Goal: Information Seeking & Learning: Learn about a topic

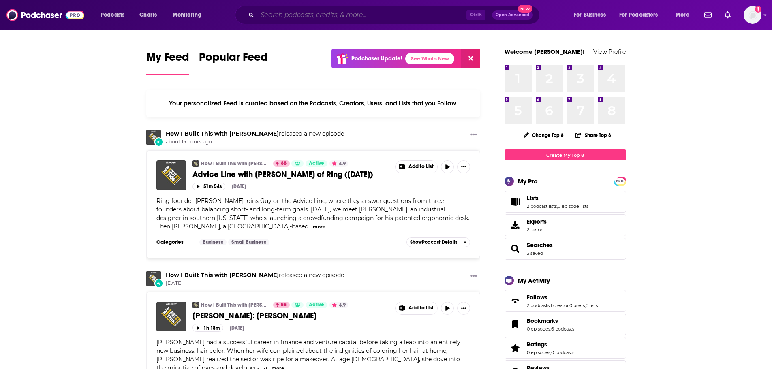
click at [377, 15] on input "Search podcasts, credits, & more..." at bounding box center [361, 15] width 209 height 13
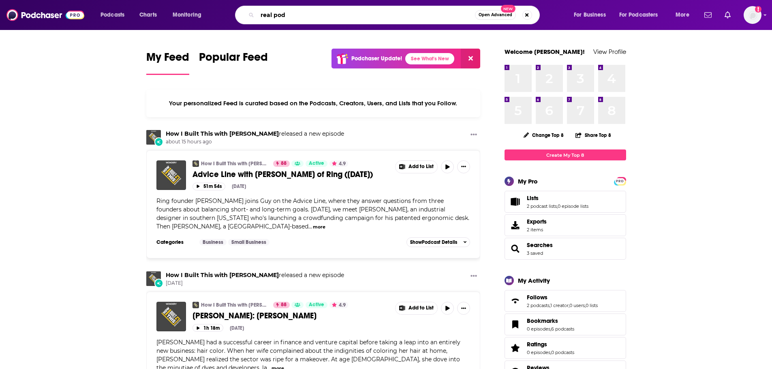
type input "real pod"
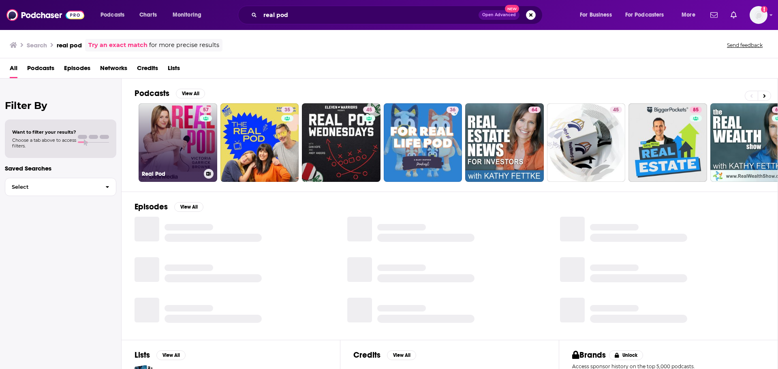
click at [192, 145] on link "57 Real Pod" at bounding box center [178, 142] width 79 height 79
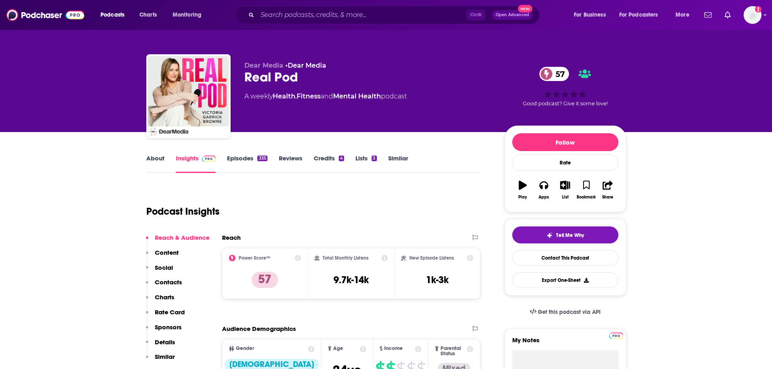
click at [242, 157] on link "Episodes 335" at bounding box center [247, 163] width 40 height 19
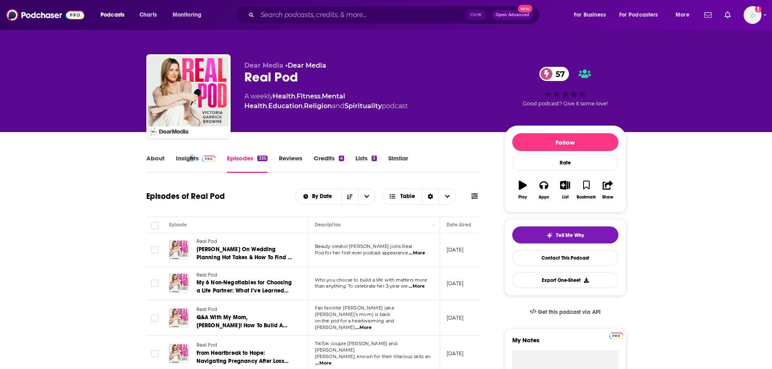
click at [192, 155] on link "Insights" at bounding box center [196, 163] width 40 height 19
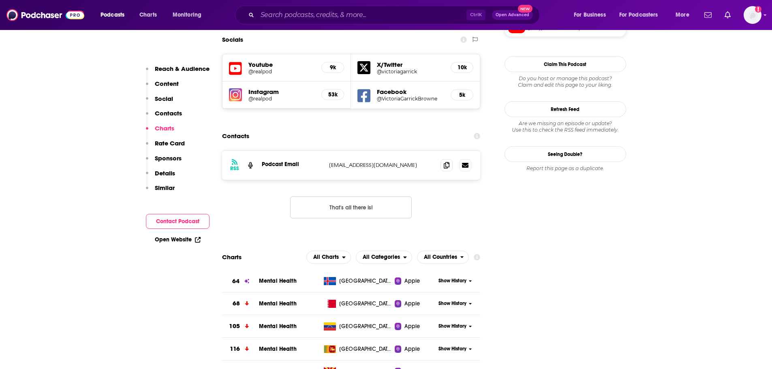
scroll to position [648, 0]
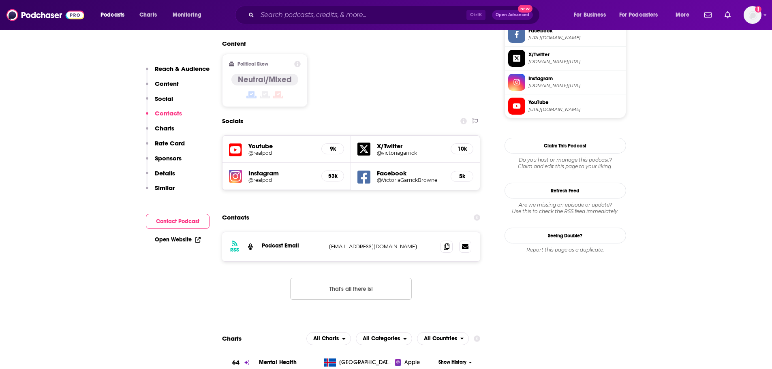
click at [347, 278] on button "That's all there is!" at bounding box center [351, 289] width 122 height 22
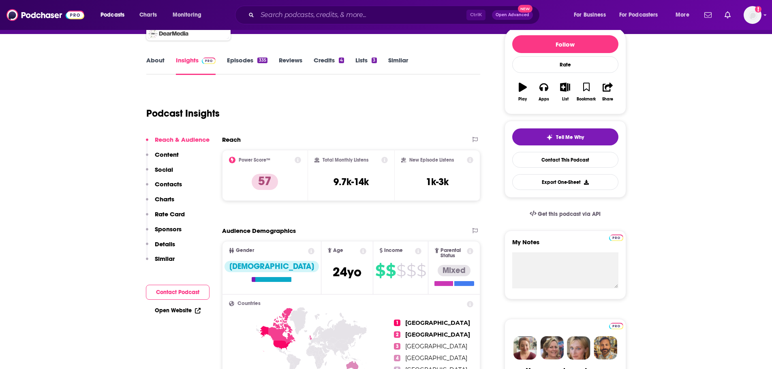
scroll to position [0, 0]
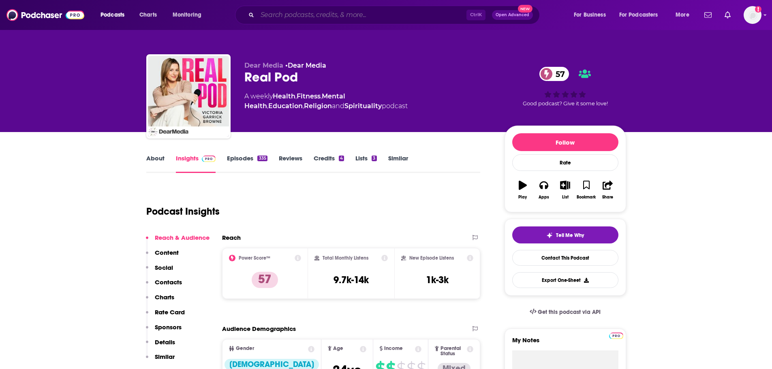
click at [327, 12] on input "Search podcasts, credits, & more..." at bounding box center [361, 15] width 209 height 13
click at [409, 200] on div "Podcast Insights" at bounding box center [310, 206] width 328 height 41
click at [311, 68] on link "Dear Media" at bounding box center [307, 66] width 38 height 8
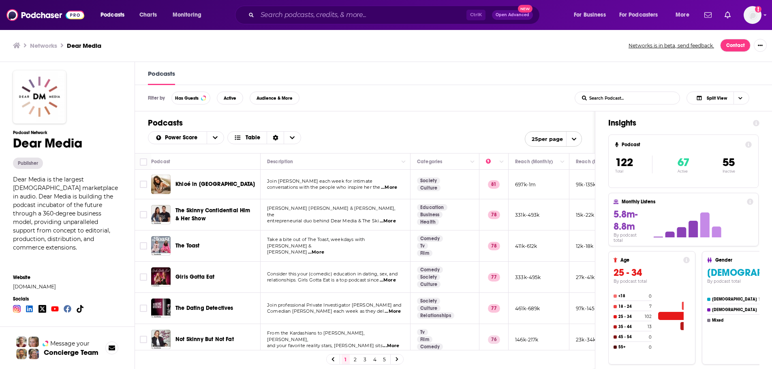
scroll to position [0, 0]
drag, startPoint x: 360, startPoint y: 361, endPoint x: 440, endPoint y: 111, distance: 262.1
click at [359, 361] on link "2" at bounding box center [355, 359] width 8 height 10
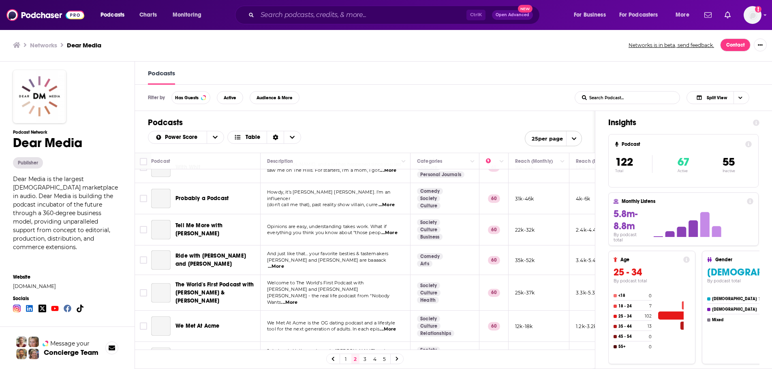
scroll to position [324, 0]
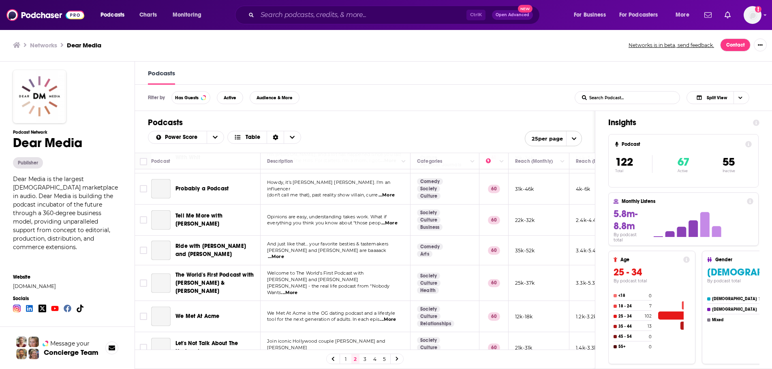
click at [350, 364] on link "1" at bounding box center [345, 359] width 8 height 10
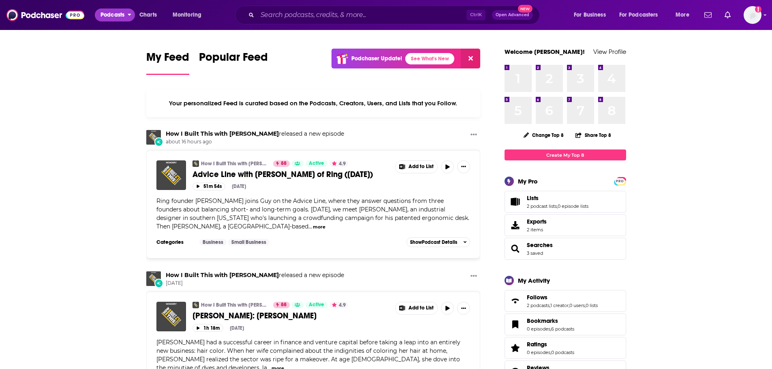
click at [117, 17] on span "Podcasts" at bounding box center [112, 14] width 24 height 11
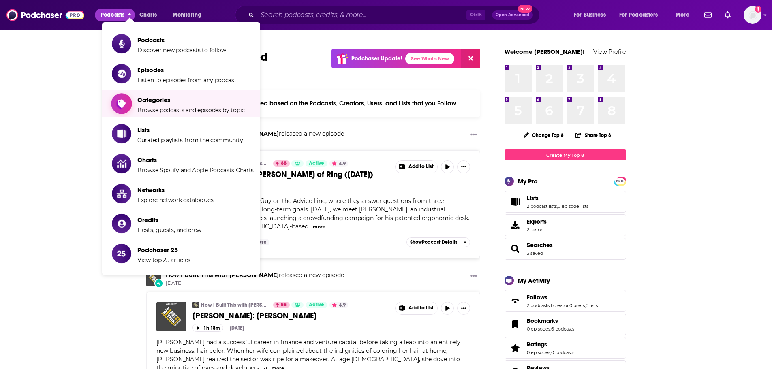
click at [136, 105] on link "Categories Browse podcasts and episodes by topic" at bounding box center [183, 104] width 142 height 20
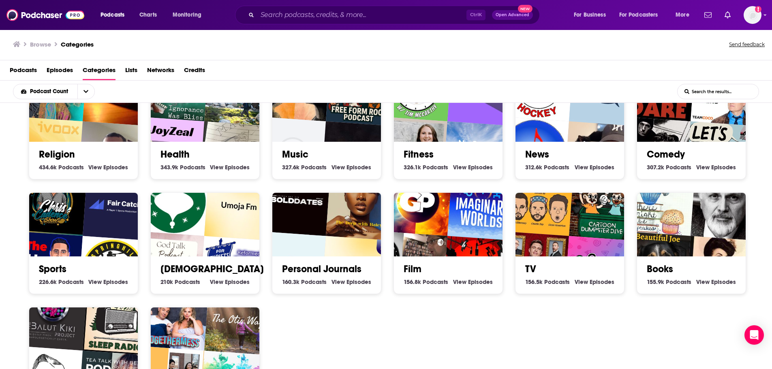
scroll to position [162, 0]
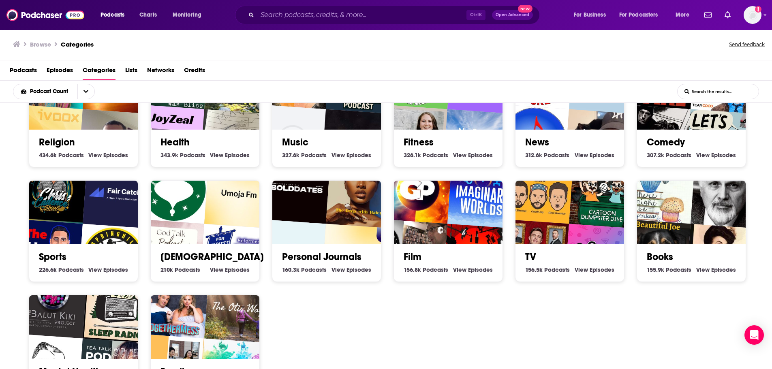
drag, startPoint x: 64, startPoint y: 245, endPoint x: 63, endPoint y: 237, distance: 8.5
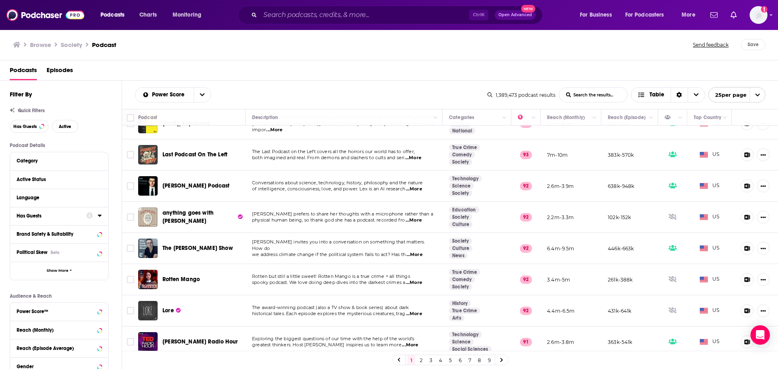
scroll to position [551, 0]
drag, startPoint x: 421, startPoint y: 363, endPoint x: 414, endPoint y: 354, distance: 11.6
click at [421, 363] on link "2" at bounding box center [421, 360] width 8 height 10
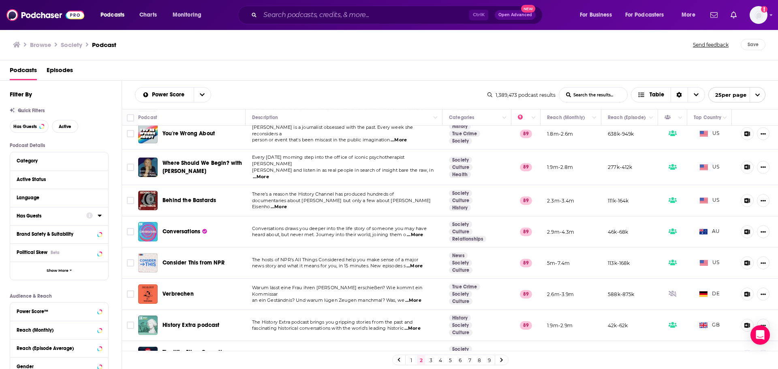
scroll to position [552, 0]
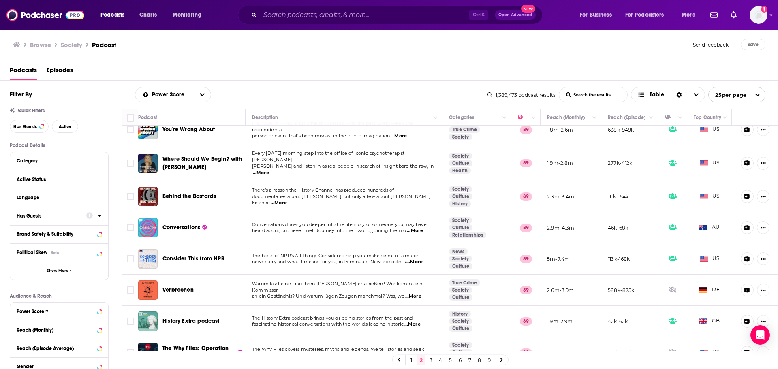
click at [434, 360] on link "3" at bounding box center [430, 360] width 8 height 10
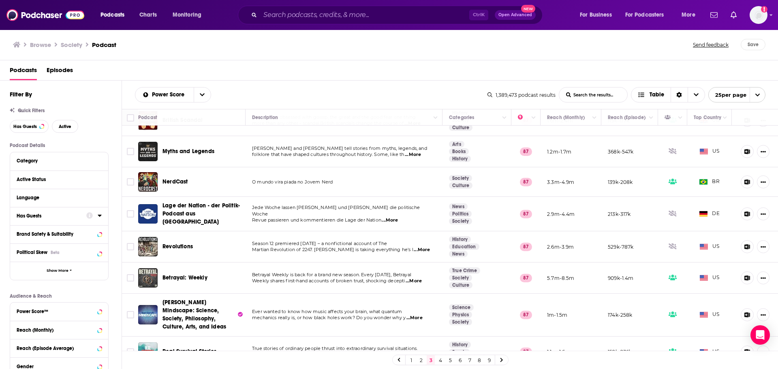
scroll to position [562, 0]
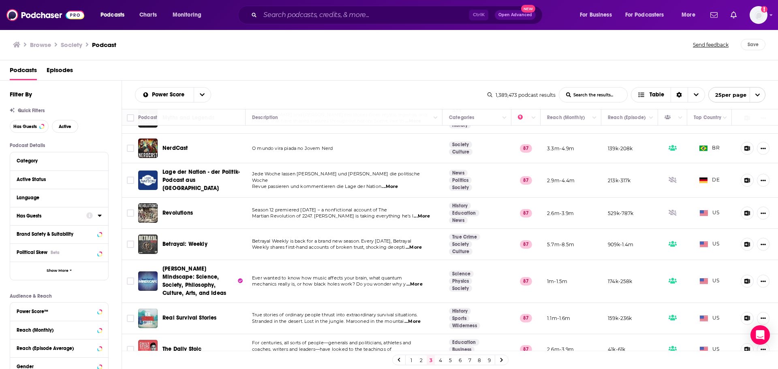
drag, startPoint x: 440, startPoint y: 362, endPoint x: 429, endPoint y: 351, distance: 15.5
click at [440, 362] on link "4" at bounding box center [440, 360] width 8 height 10
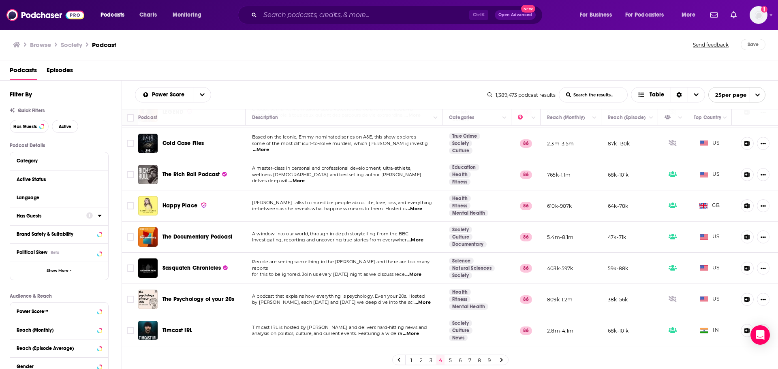
scroll to position [122, 0]
click at [418, 210] on span "...More" at bounding box center [414, 210] width 16 height 6
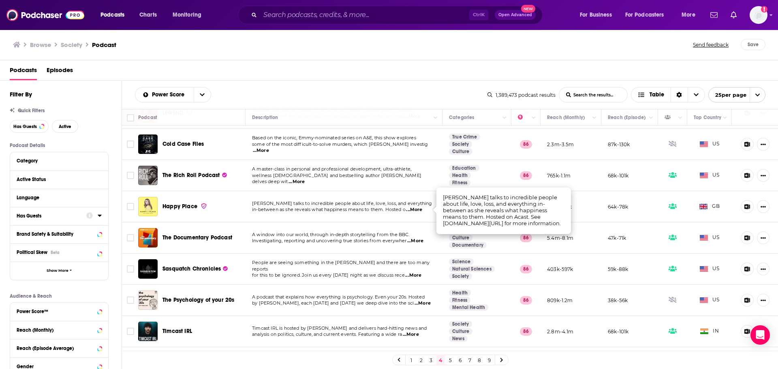
click at [413, 210] on span "...More" at bounding box center [414, 210] width 16 height 6
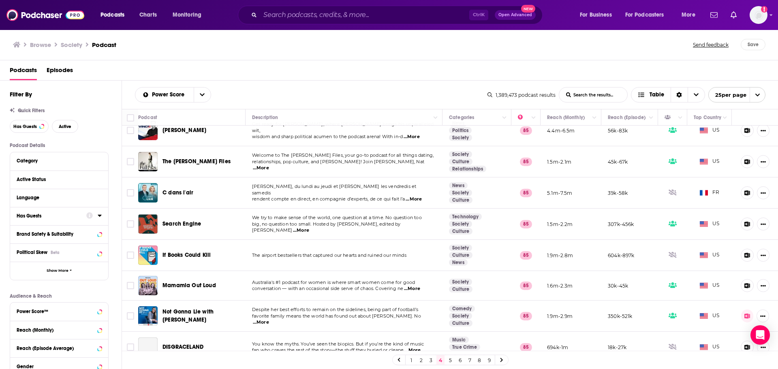
scroll to position [548, 0]
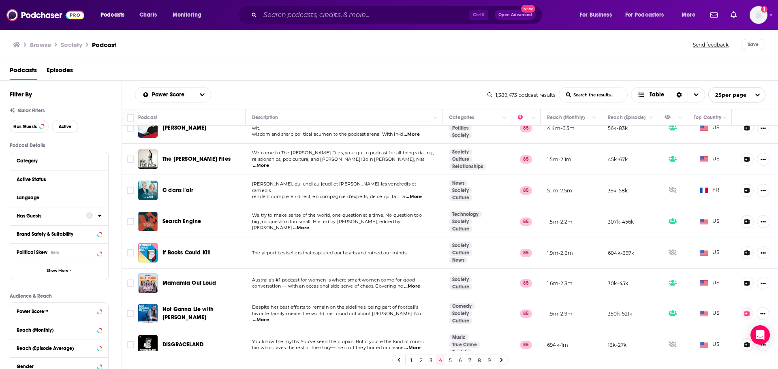
click at [449, 360] on link "5" at bounding box center [450, 360] width 8 height 10
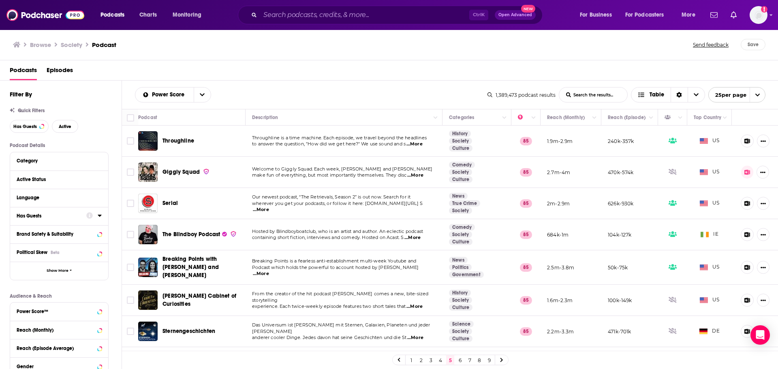
click at [416, 174] on span "...More" at bounding box center [415, 175] width 16 height 6
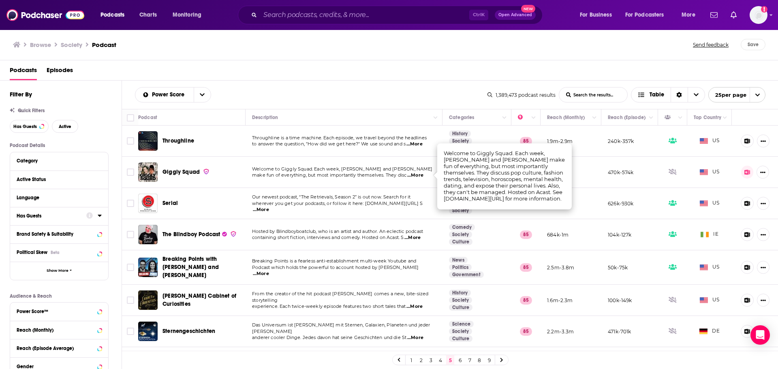
click at [337, 171] on span "Welcome to Giggly Squad. Each week, Hannah Berner and Paige DeSorbo" at bounding box center [342, 169] width 180 height 6
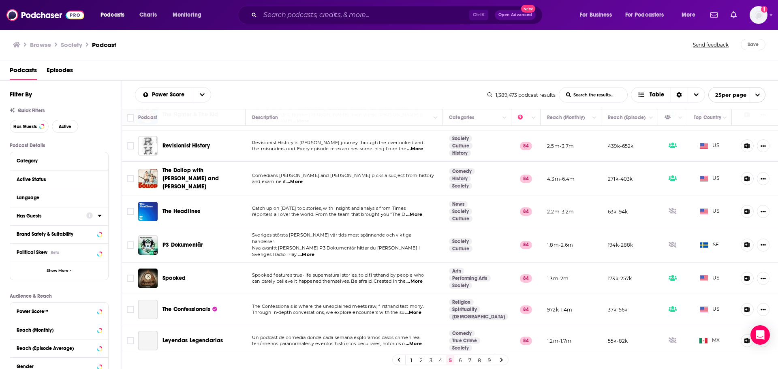
scroll to position [549, 0]
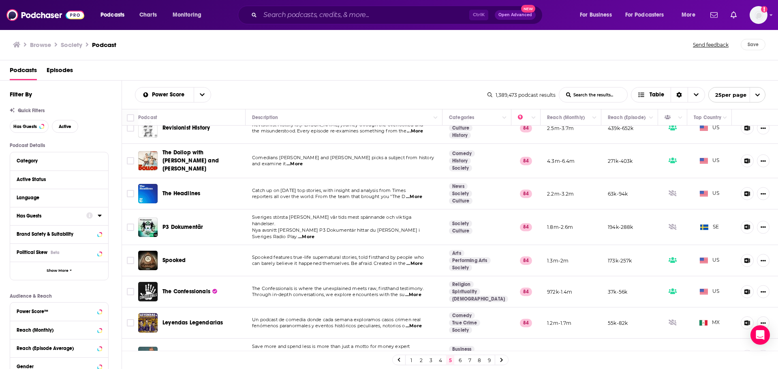
click at [463, 357] on link "6" at bounding box center [460, 360] width 8 height 10
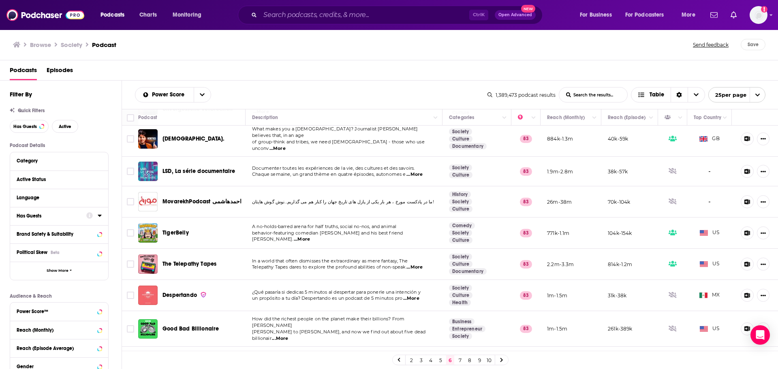
scroll to position [549, 0]
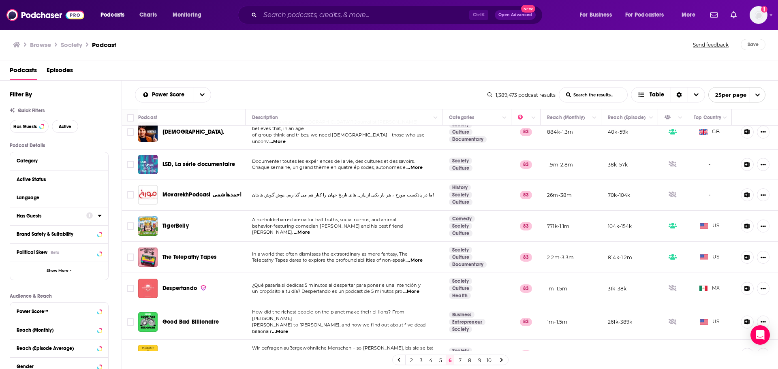
click at [458, 357] on link "7" at bounding box center [460, 360] width 8 height 10
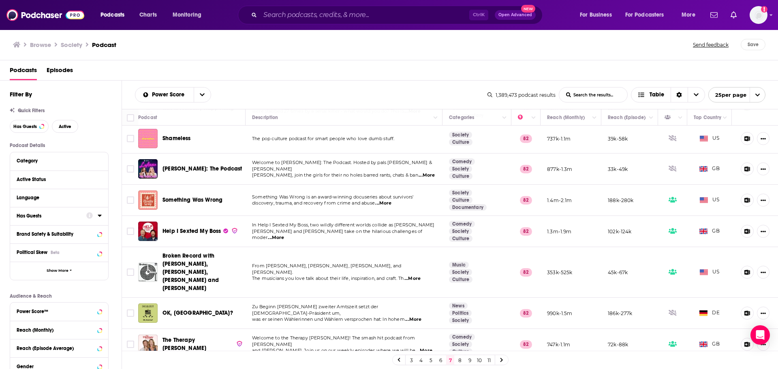
scroll to position [557, 0]
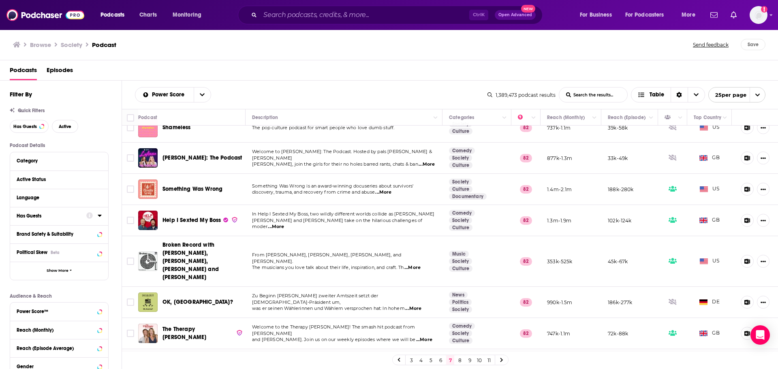
click at [459, 360] on link "8" at bounding box center [460, 360] width 8 height 10
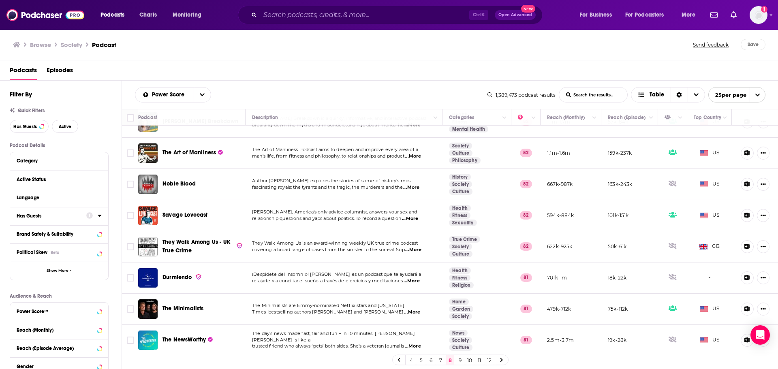
scroll to position [554, 0]
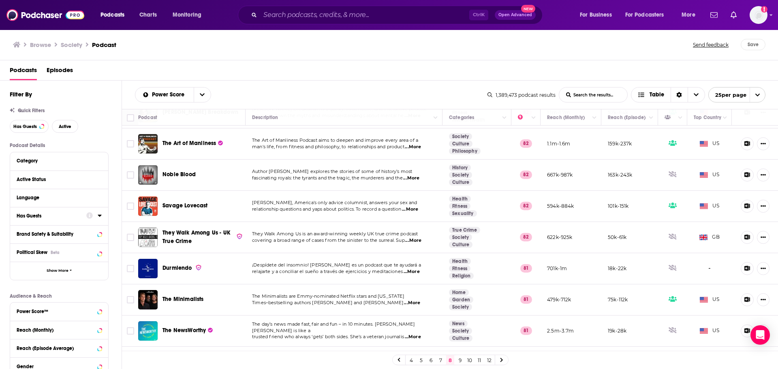
click at [459, 361] on link "9" at bounding box center [460, 360] width 8 height 10
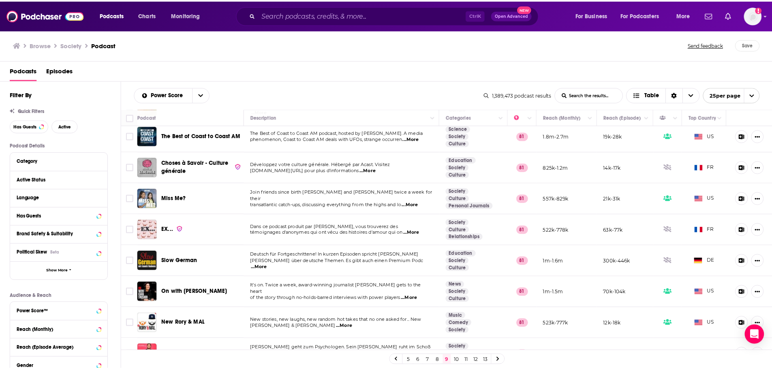
scroll to position [548, 0]
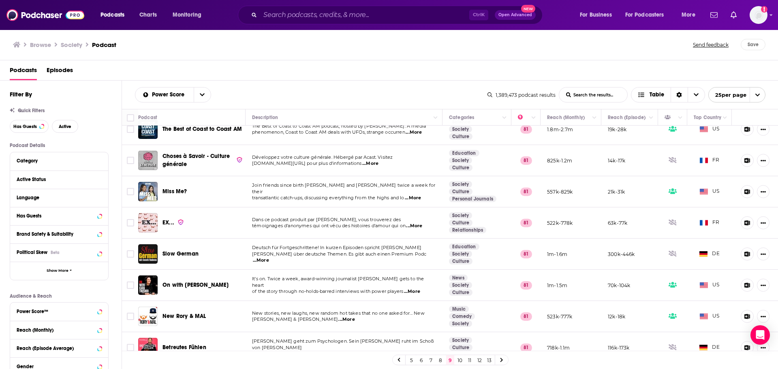
click at [416, 288] on span "...More" at bounding box center [412, 291] width 16 height 6
click at [376, 276] on p "It's on. Twice a week, award-winning journalist Kara Swisher gets to the heart" at bounding box center [343, 282] width 183 height 13
click at [186, 281] on span "On with Kara Swisher" at bounding box center [195, 284] width 66 height 7
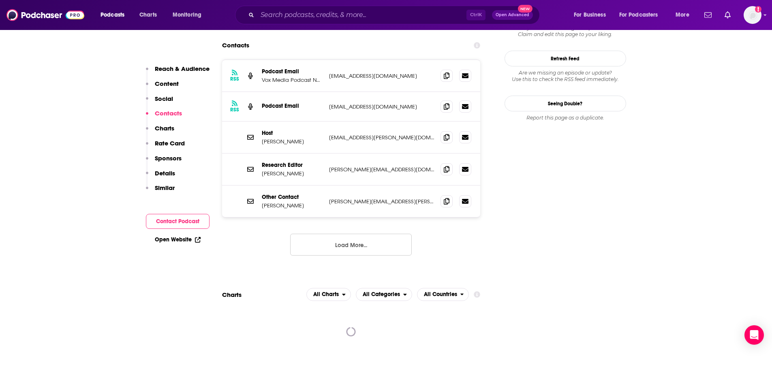
scroll to position [770, 0]
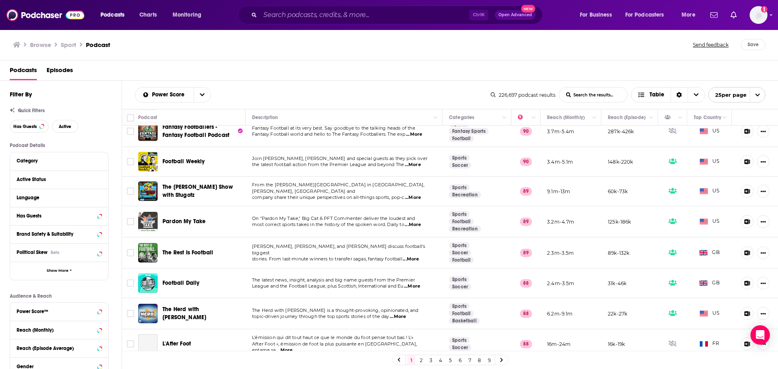
scroll to position [81, 0]
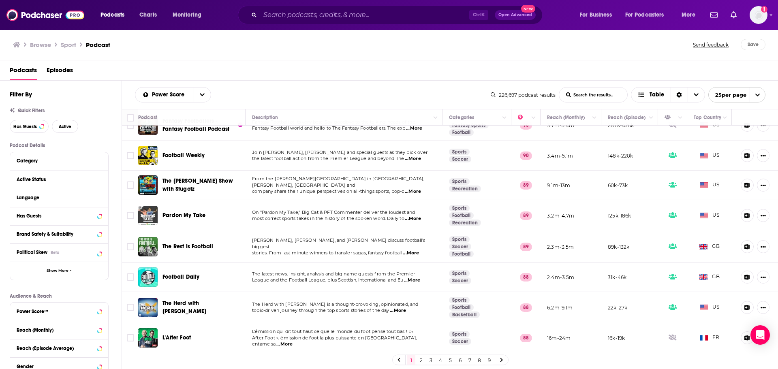
click at [417, 188] on span "...More" at bounding box center [413, 191] width 16 height 6
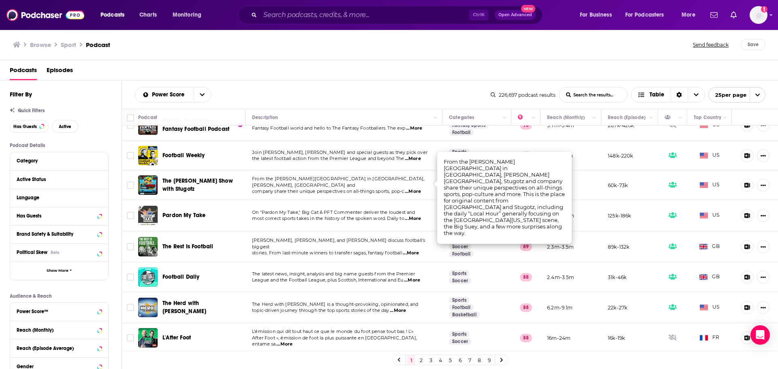
click at [365, 188] on span "company share their unique perspectives on all-things sports, pop-c" at bounding box center [328, 191] width 152 height 6
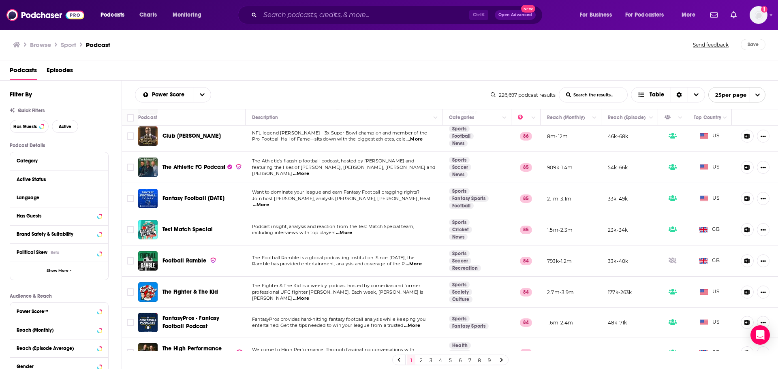
scroll to position [446, 0]
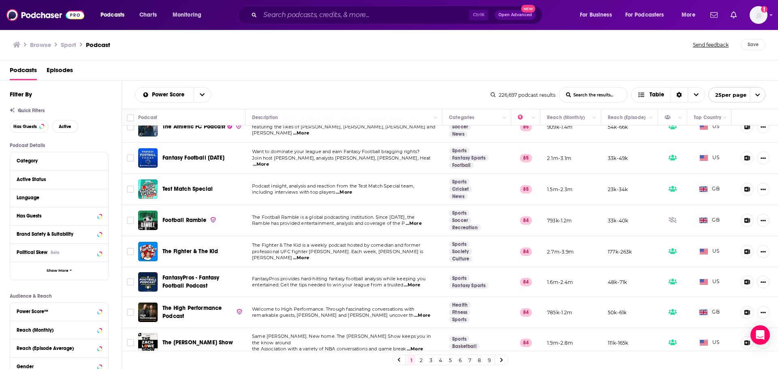
click at [309, 255] on span "...More" at bounding box center [301, 258] width 16 height 6
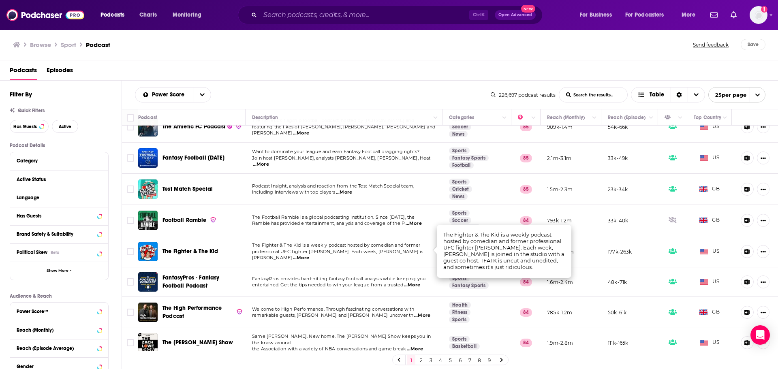
click at [284, 227] on td "The Football Ramble is a global podcasting institution. Since 2007, the Ramble …" at bounding box center [343, 220] width 197 height 31
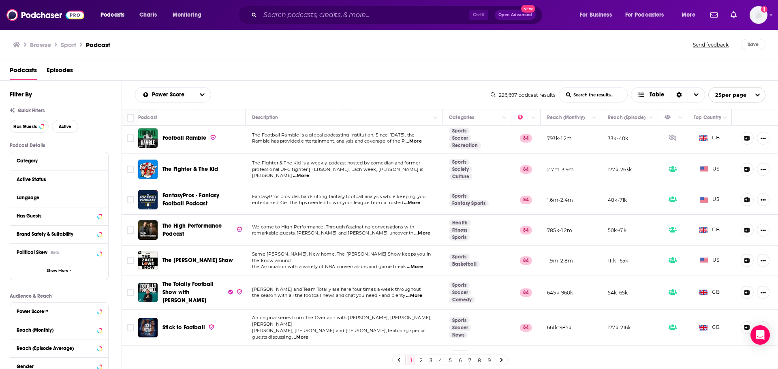
scroll to position [543, 0]
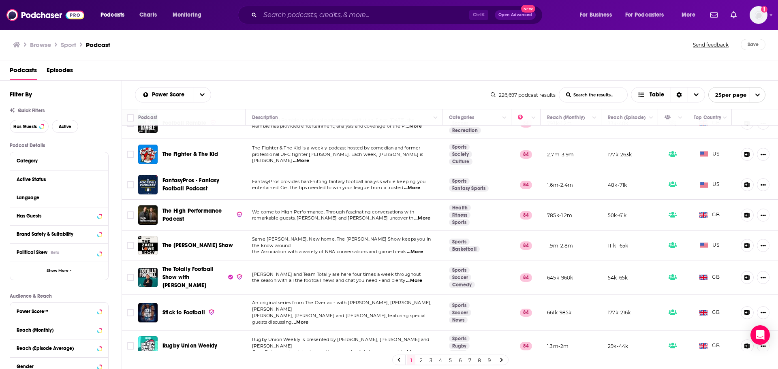
click at [366, 67] on div "Podcasts Episodes" at bounding box center [391, 72] width 762 height 17
